Goal: Check status: Check status

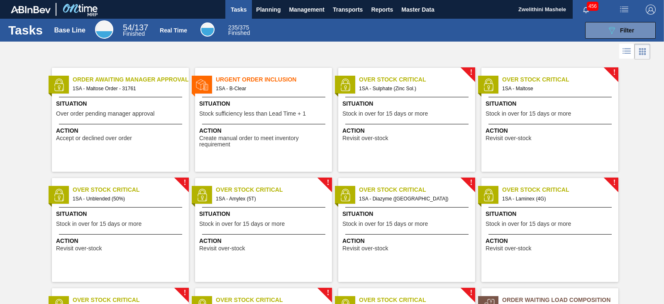
click at [135, 113] on span "Over order pending manager approval" at bounding box center [105, 113] width 98 height 6
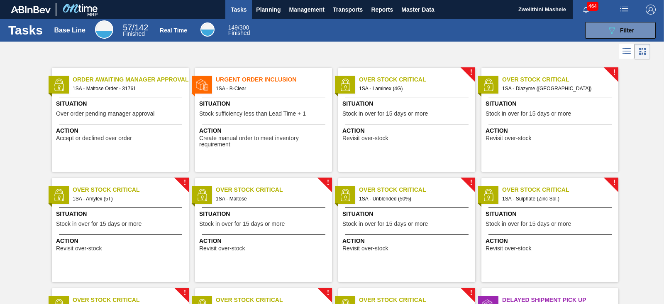
click at [115, 106] on span "Situation" at bounding box center [121, 103] width 131 height 9
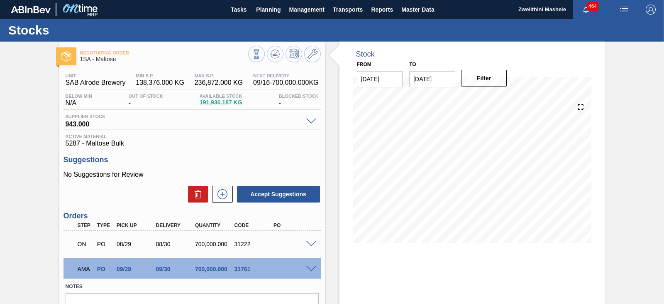
scroll to position [54, 0]
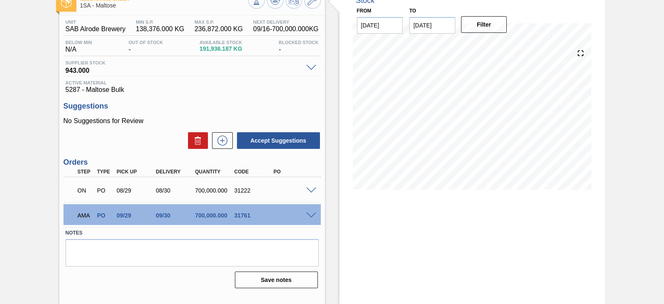
click at [312, 215] on span at bounding box center [311, 215] width 10 height 6
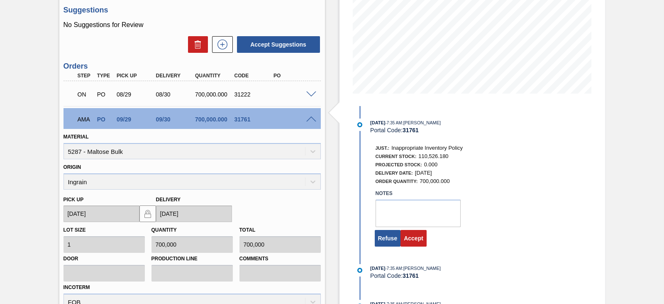
scroll to position [246, 0]
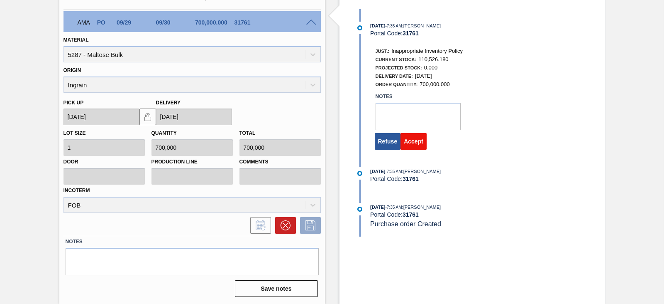
click at [418, 139] on button "Accept" at bounding box center [414, 141] width 26 height 17
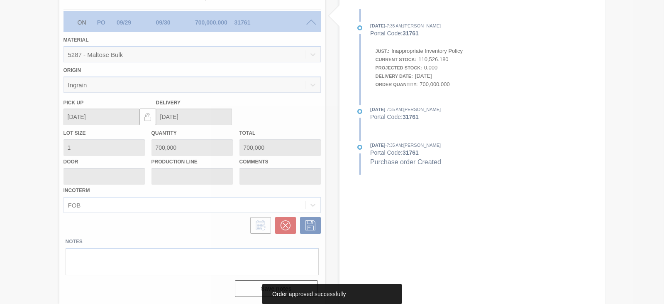
scroll to position [54, 0]
